Goal: Obtain resource: Obtain resource

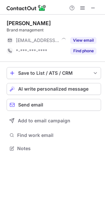
scroll to position [144, 105]
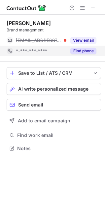
click at [83, 49] on button "Find phone" at bounding box center [84, 51] width 26 height 7
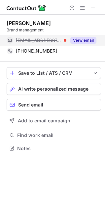
click at [81, 42] on button "View email" at bounding box center [84, 40] width 26 height 7
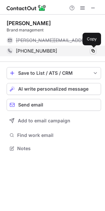
click at [95, 50] on span at bounding box center [93, 50] width 5 height 5
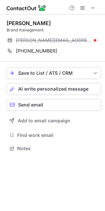
click at [88, 11] on div "Help & Support" at bounding box center [83, 8] width 32 height 8
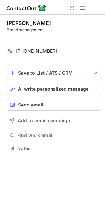
scroll to position [134, 105]
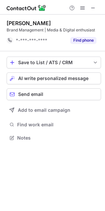
scroll to position [134, 105]
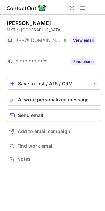
scroll to position [144, 105]
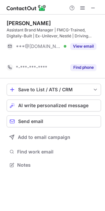
scroll to position [150, 105]
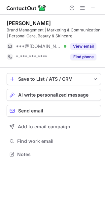
scroll to position [150, 105]
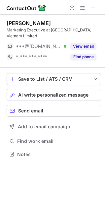
scroll to position [144, 105]
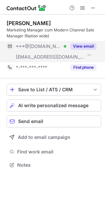
scroll to position [161, 105]
click at [83, 43] on button "View email" at bounding box center [84, 46] width 26 height 7
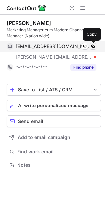
click at [92, 48] on span at bounding box center [93, 46] width 5 height 5
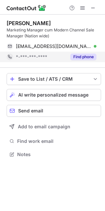
scroll to position [150, 105]
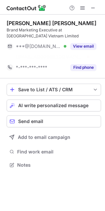
scroll to position [150, 105]
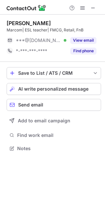
scroll to position [144, 105]
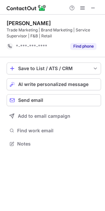
scroll to position [140, 105]
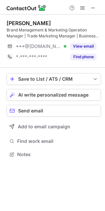
scroll to position [150, 105]
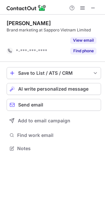
scroll to position [134, 105]
